Goal: Information Seeking & Learning: Compare options

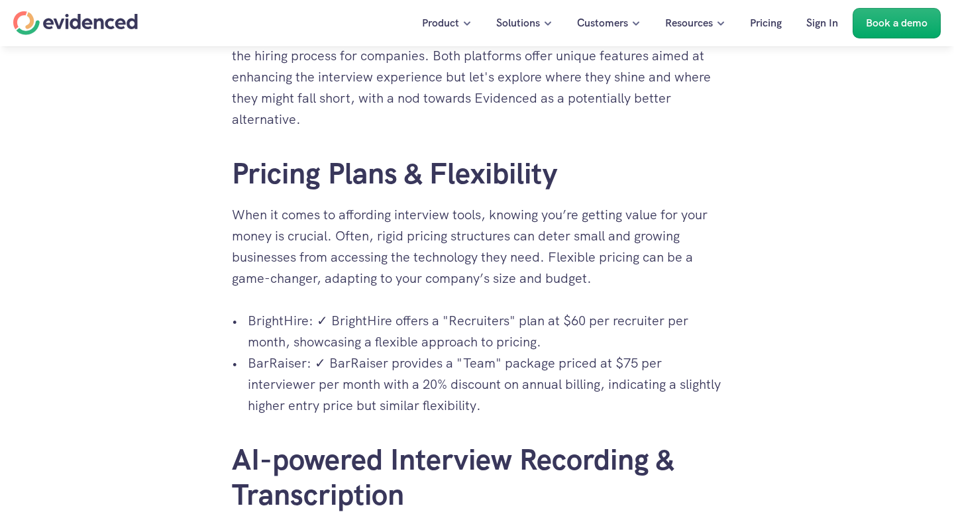
scroll to position [600, 0]
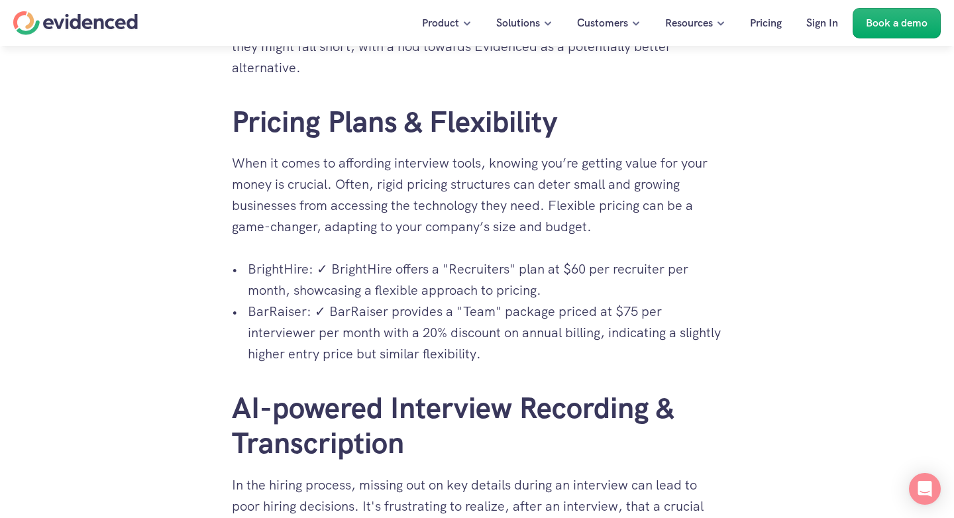
click at [435, 285] on p "BrightHire: ✓ BrightHire offers a "Recruiters" plan at $60 per recruiter per mo…" at bounding box center [485, 279] width 474 height 42
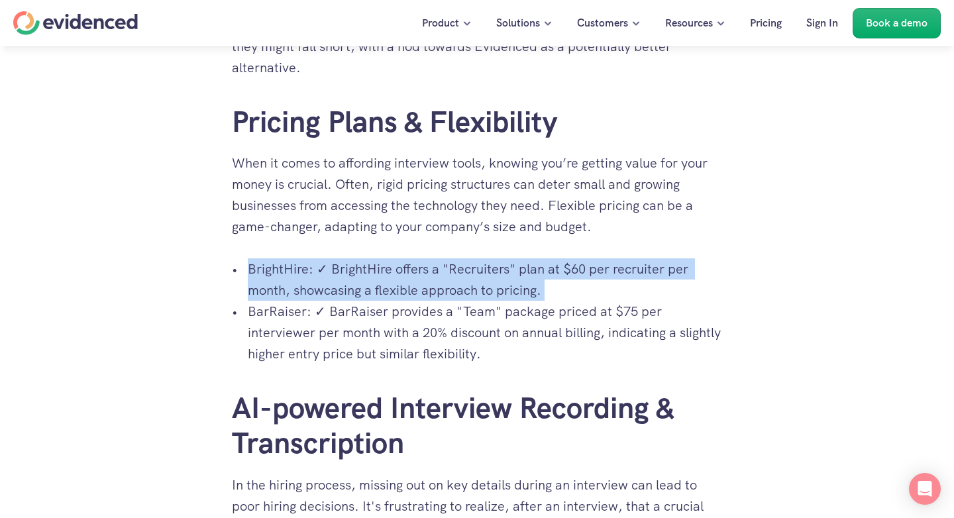
click at [419, 292] on p "BrightHire: ✓ BrightHire offers a "Recruiters" plan at $60 per recruiter per mo…" at bounding box center [485, 279] width 474 height 42
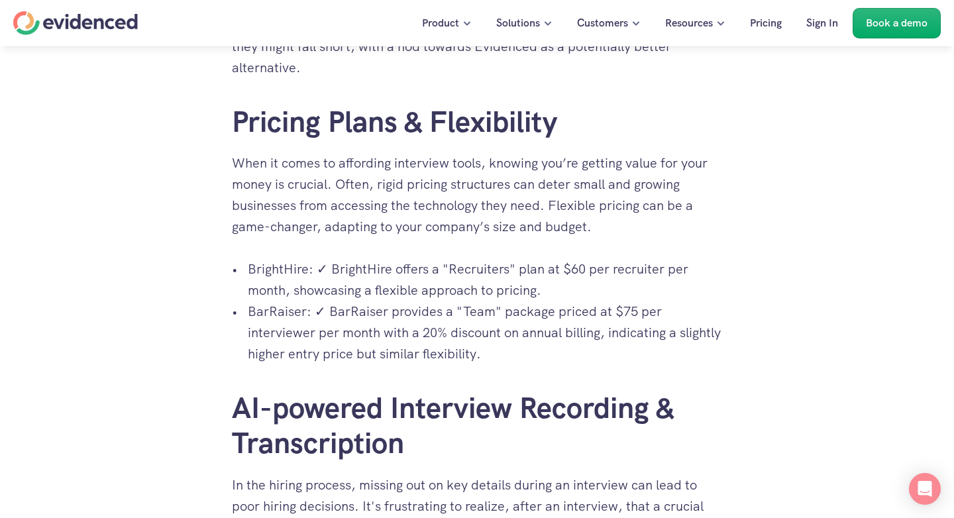
click at [419, 292] on p "BrightHire: ✓ BrightHire offers a "Recruiters" plan at $60 per recruiter per mo…" at bounding box center [485, 279] width 474 height 42
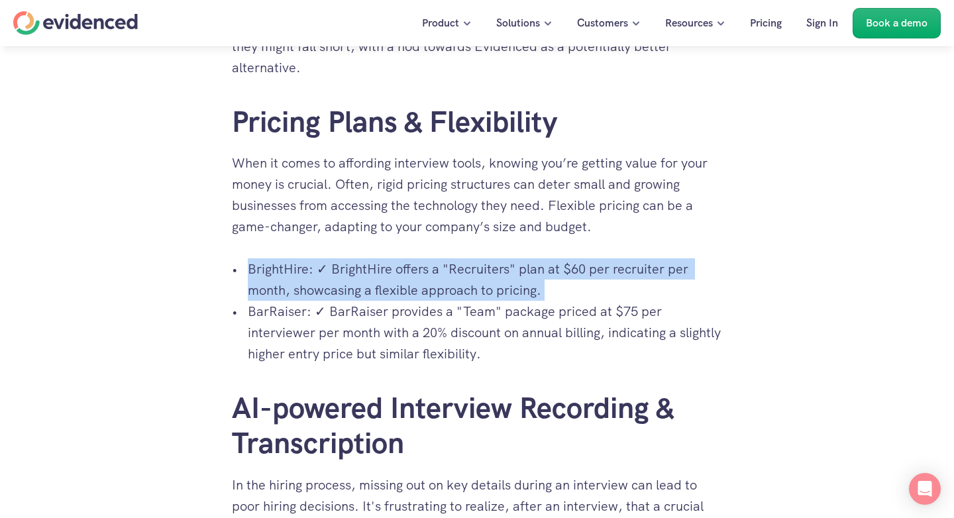
click at [419, 292] on p "BrightHire: ✓ BrightHire offers a "Recruiters" plan at $60 per recruiter per mo…" at bounding box center [485, 279] width 474 height 42
click at [313, 281] on p "BrightHire: ✓ BrightHire offers a "Recruiters" plan at $60 per recruiter per mo…" at bounding box center [485, 279] width 474 height 42
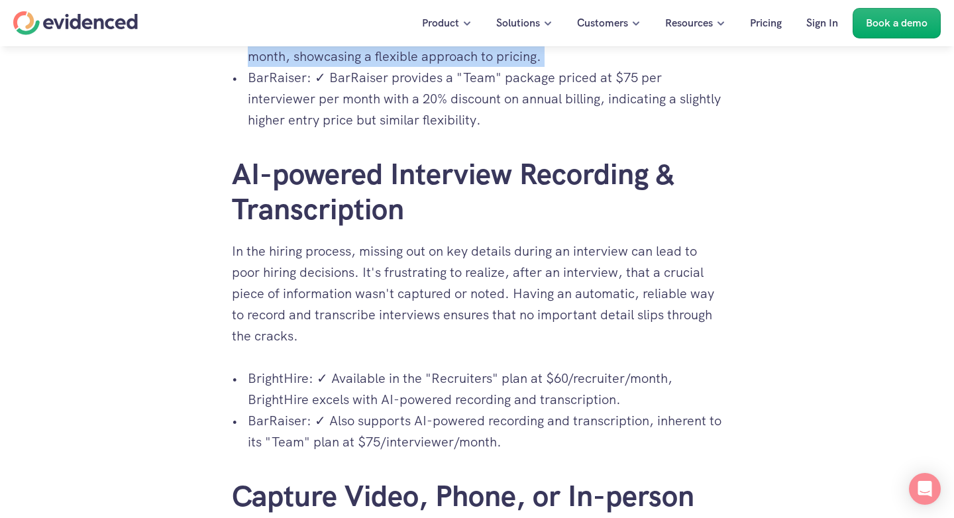
scroll to position [903, 0]
